Goal: Task Accomplishment & Management: Manage account settings

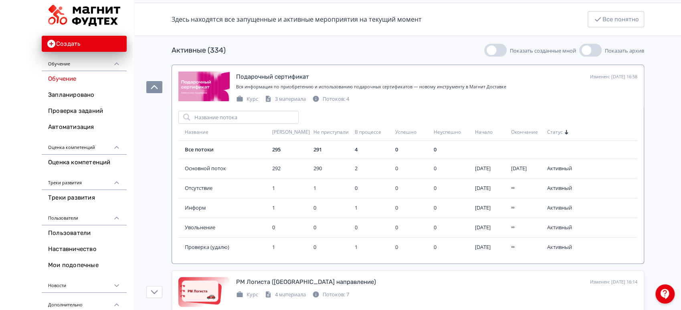
scroll to position [89, 0]
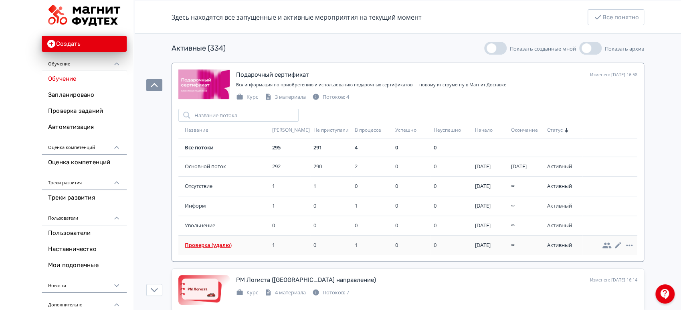
click at [216, 245] on span "Проверка (удалю)" at bounding box center [227, 245] width 84 height 8
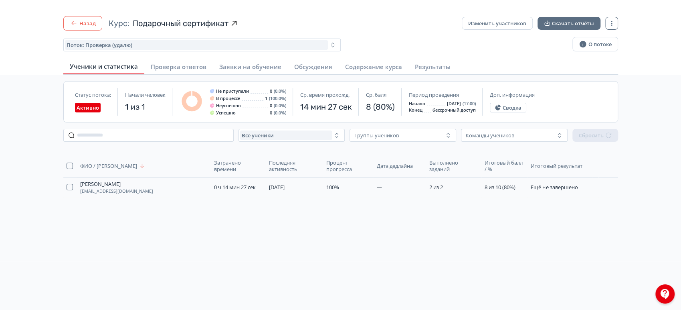
click at [87, 20] on button "Назад" at bounding box center [82, 23] width 39 height 14
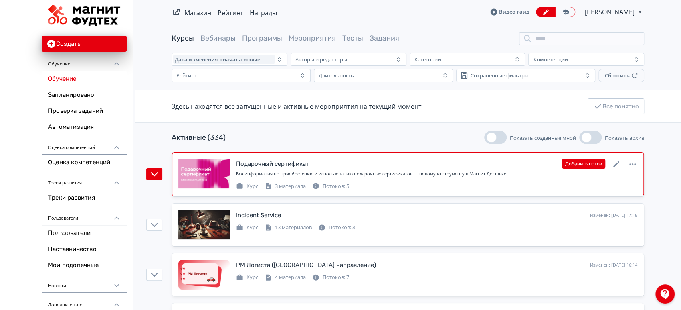
click at [369, 171] on div "Вся информация по приобретению и использованию подарочных сертификатов — новому…" at bounding box center [436, 173] width 401 height 7
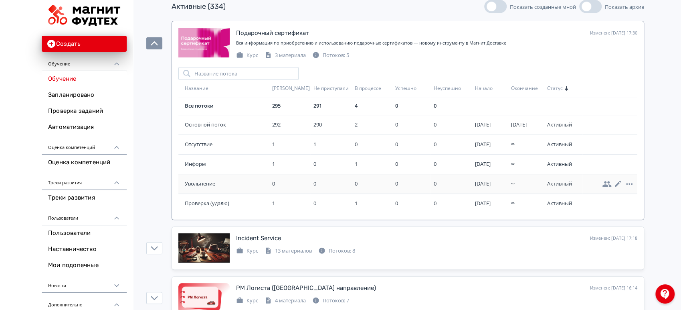
scroll to position [134, 0]
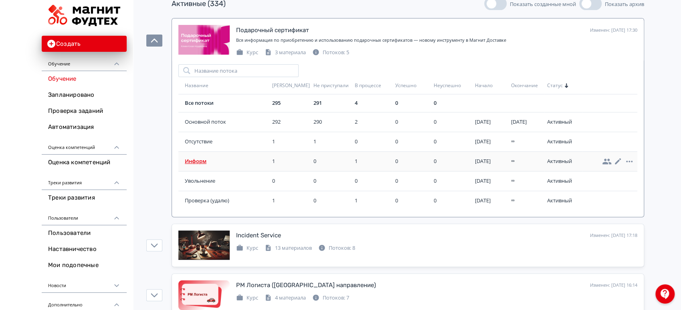
click at [203, 156] on td "Информ" at bounding box center [223, 161] width 91 height 20
click at [201, 163] on span "Информ" at bounding box center [227, 161] width 84 height 8
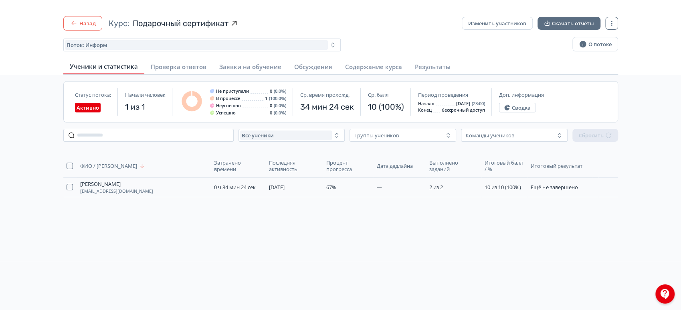
click at [85, 20] on button "Назад" at bounding box center [82, 23] width 39 height 14
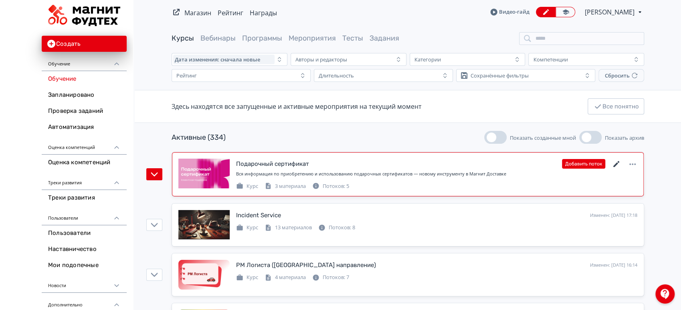
click at [615, 165] on icon at bounding box center [617, 164] width 6 height 6
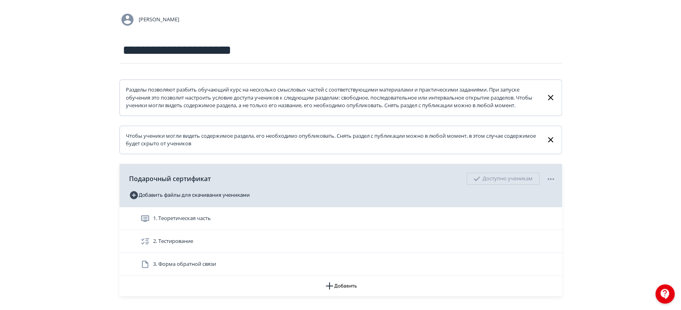
scroll to position [120, 0]
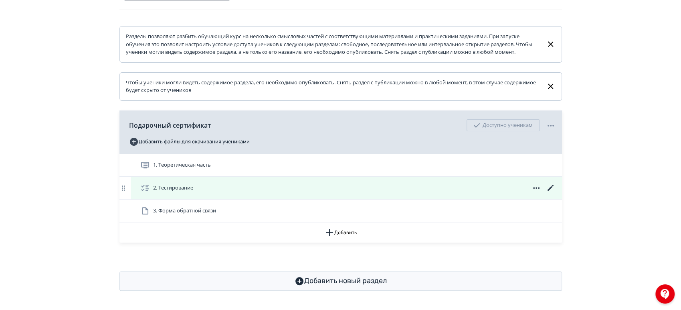
click at [548, 186] on icon at bounding box center [551, 188] width 10 height 10
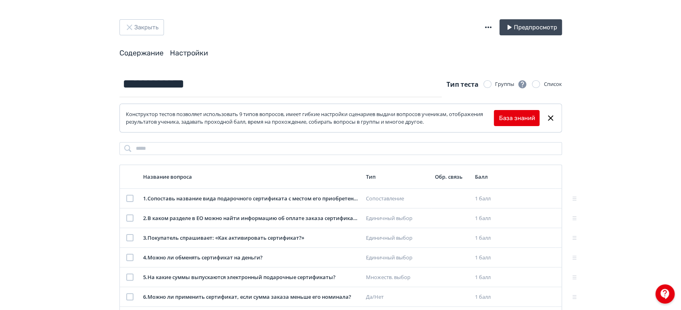
click at [204, 57] on link "Настройки" at bounding box center [189, 53] width 38 height 9
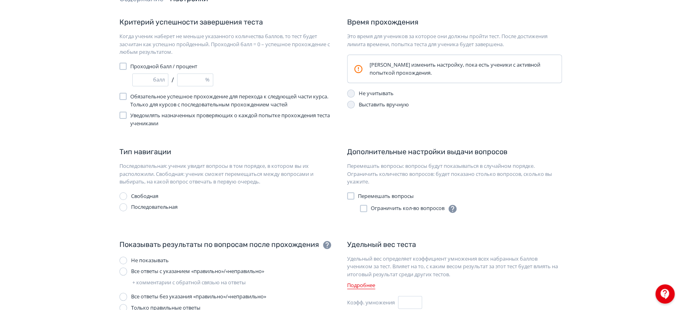
scroll to position [178, 0]
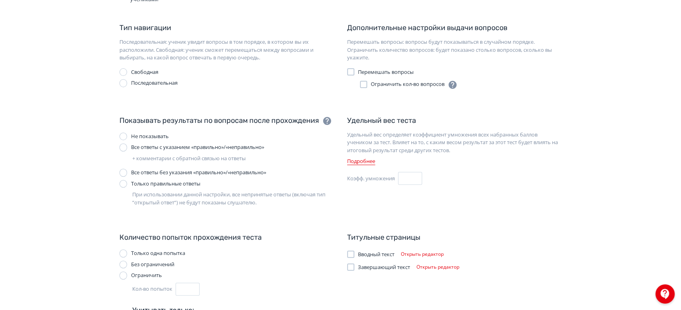
click at [173, 148] on div "Все ответы с указанием «правильно»/«неправильно»" at bounding box center [197, 147] width 133 height 8
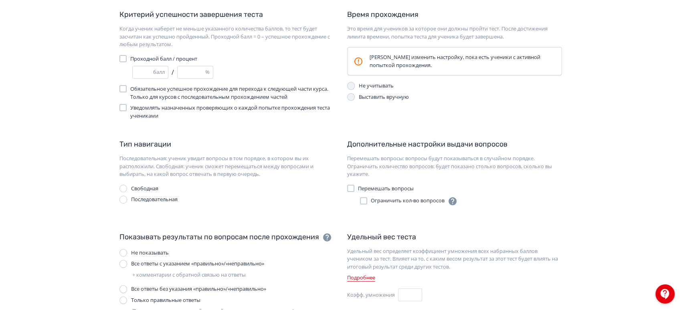
scroll to position [0, 0]
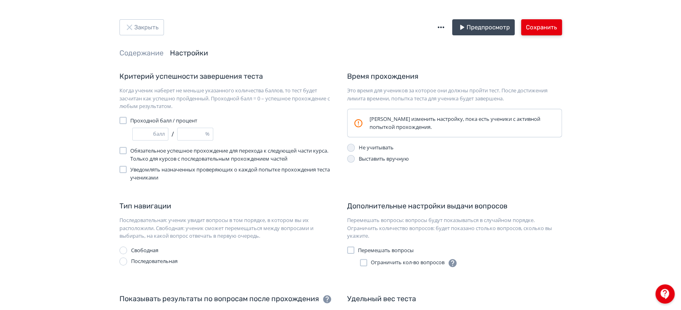
click at [545, 22] on button "Сохранить" at bounding box center [541, 27] width 41 height 16
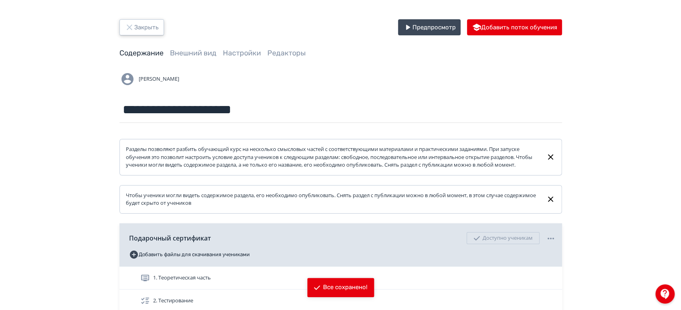
click at [153, 24] on button "Закрыть" at bounding box center [141, 27] width 45 height 16
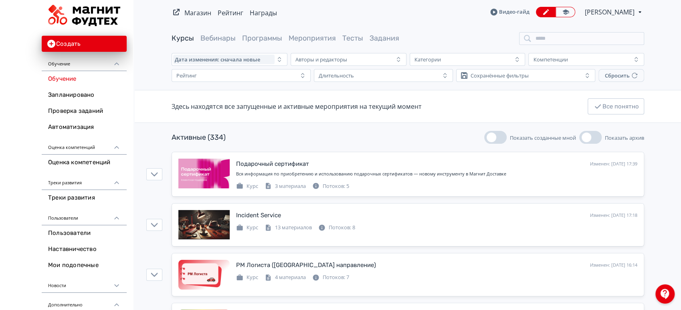
click at [614, 10] on span "[PERSON_NAME]" at bounding box center [610, 12] width 51 height 10
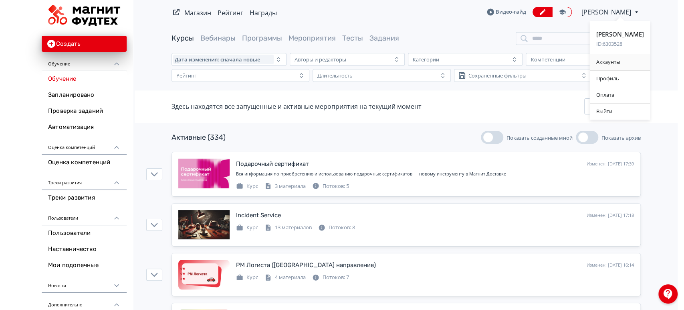
click at [626, 57] on div "Аккаунты" at bounding box center [620, 62] width 61 height 16
